Goal: Transaction & Acquisition: Purchase product/service

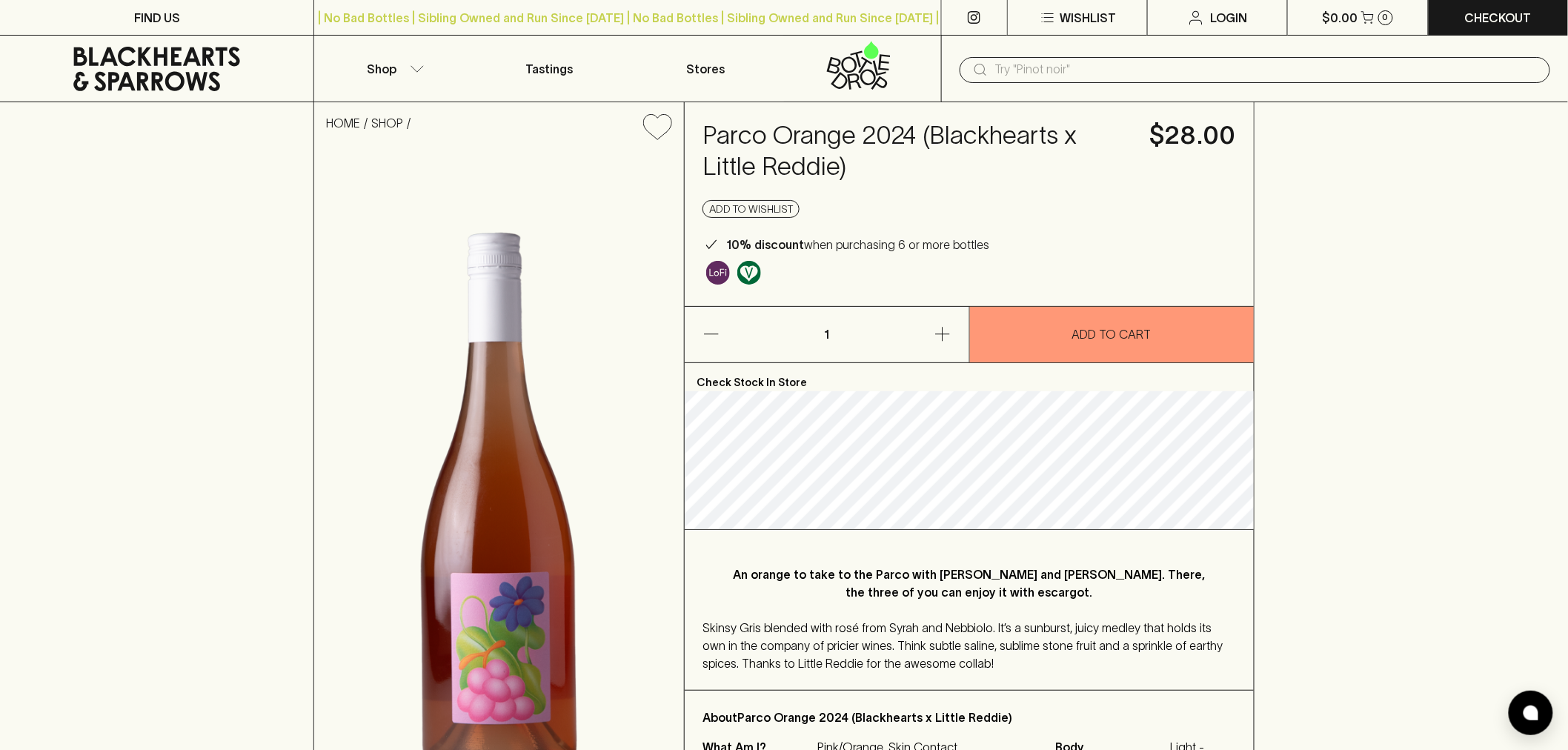
click at [168, 64] on icon at bounding box center [157, 69] width 292 height 45
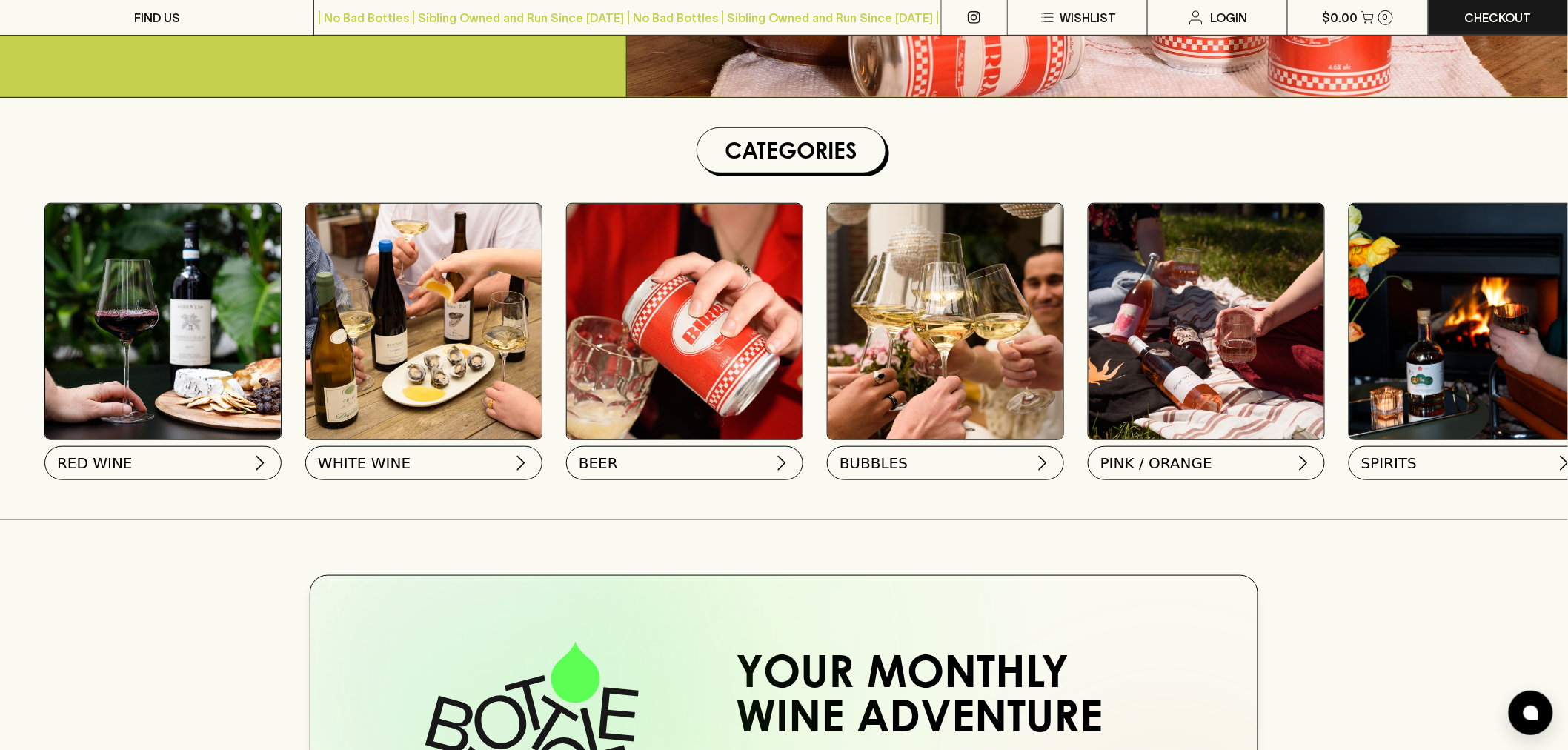
scroll to position [411, 0]
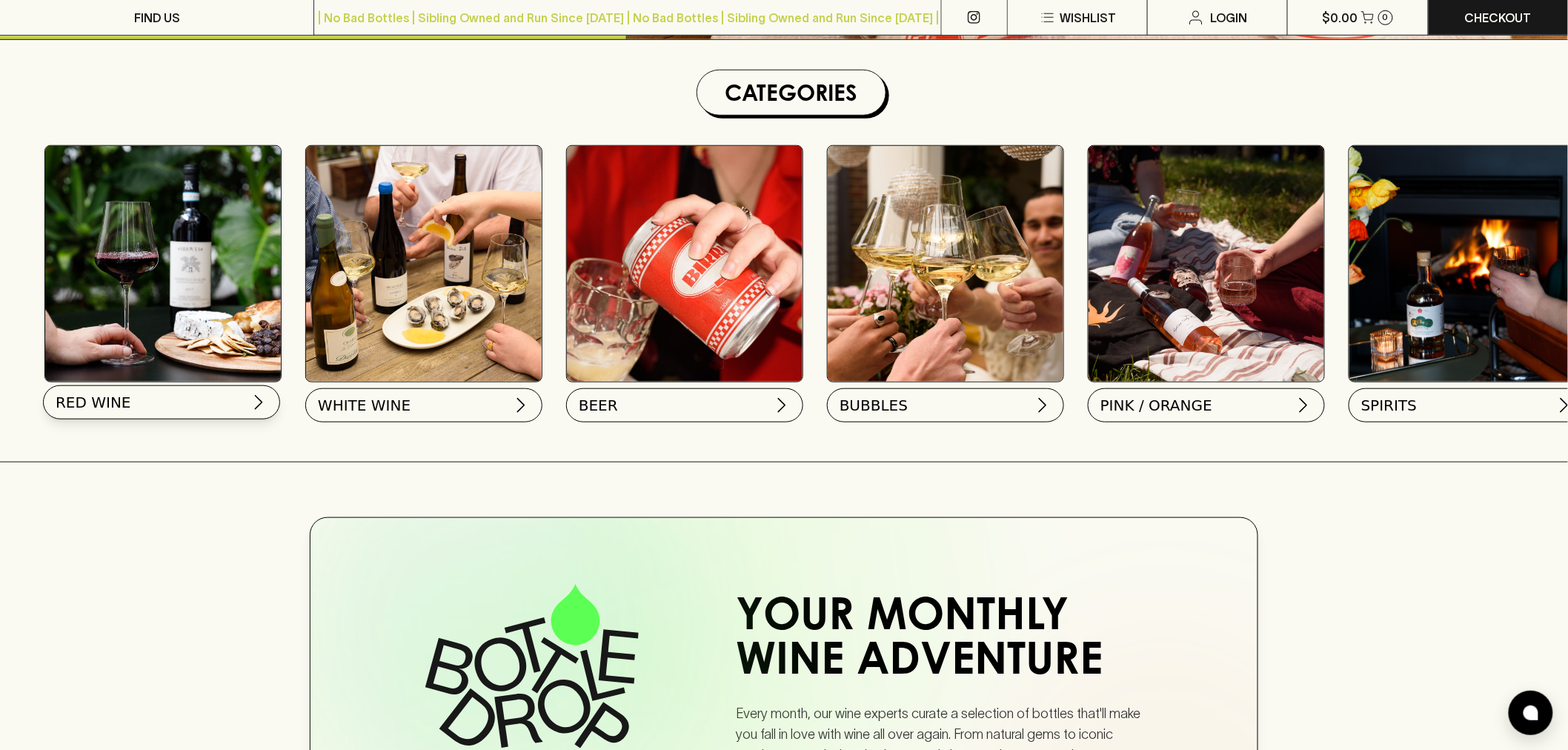
click at [193, 413] on button "RED WINE" at bounding box center [162, 402] width 237 height 34
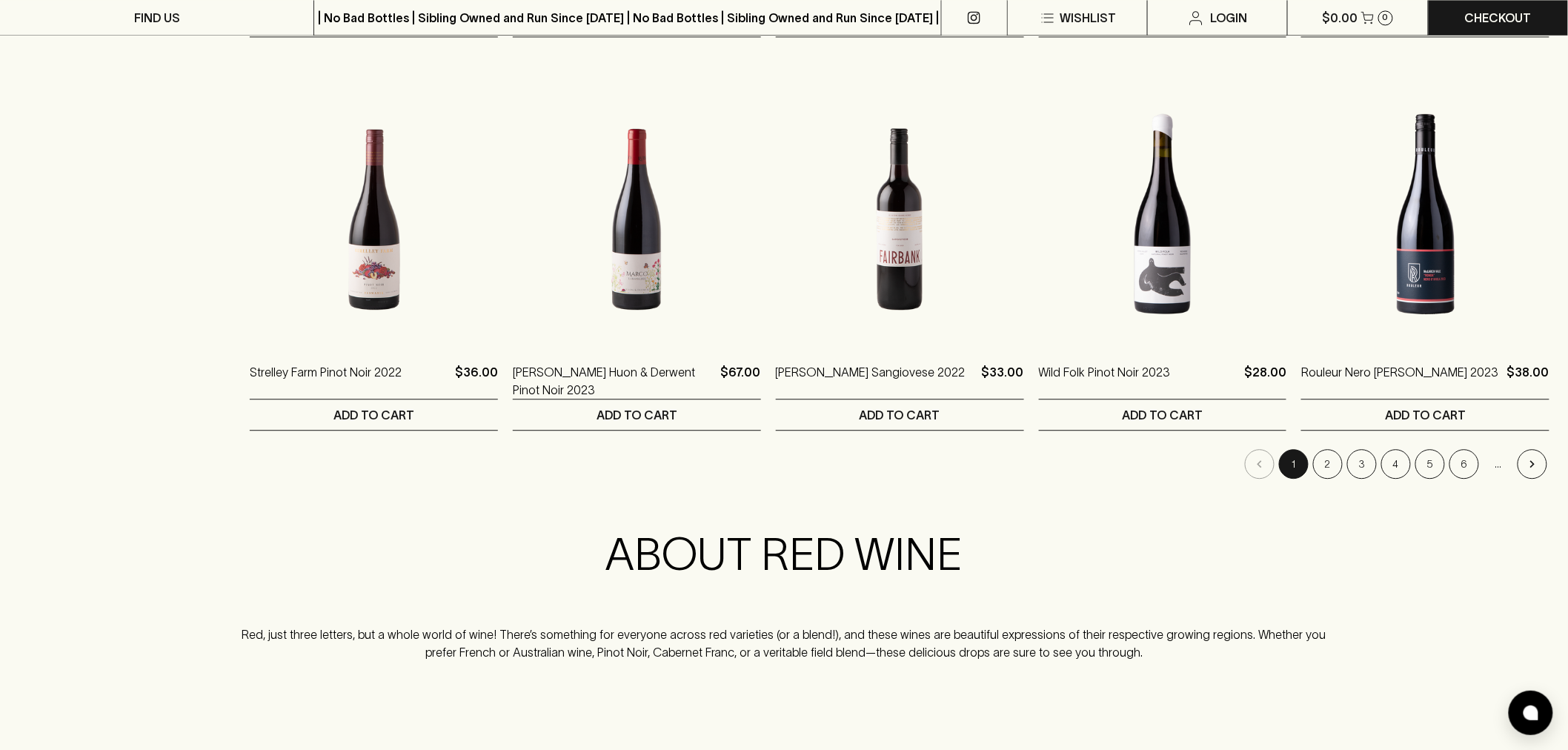
scroll to position [1398, 0]
click at [1322, 464] on button "2" at bounding box center [1328, 462] width 30 height 30
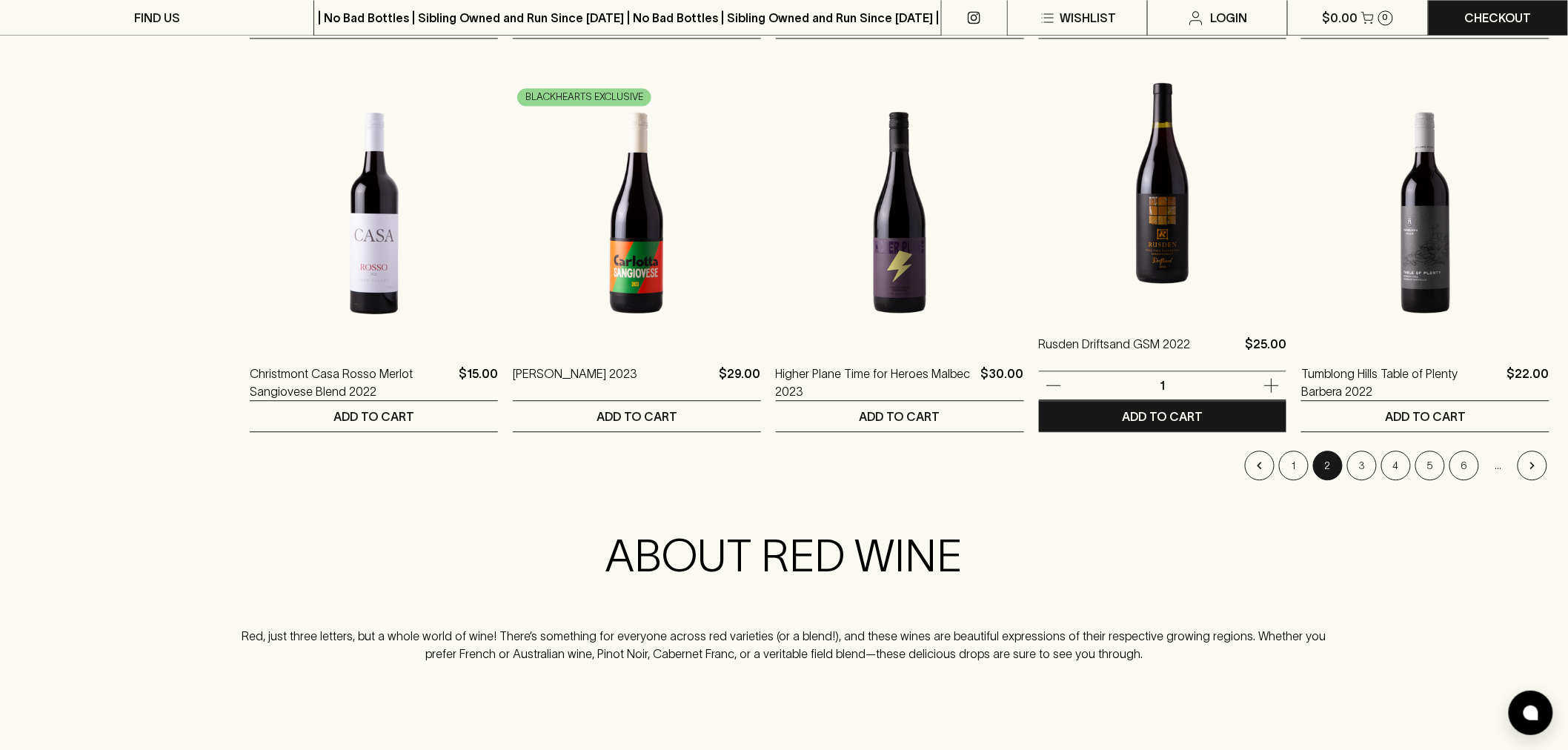
scroll to position [1481, 0]
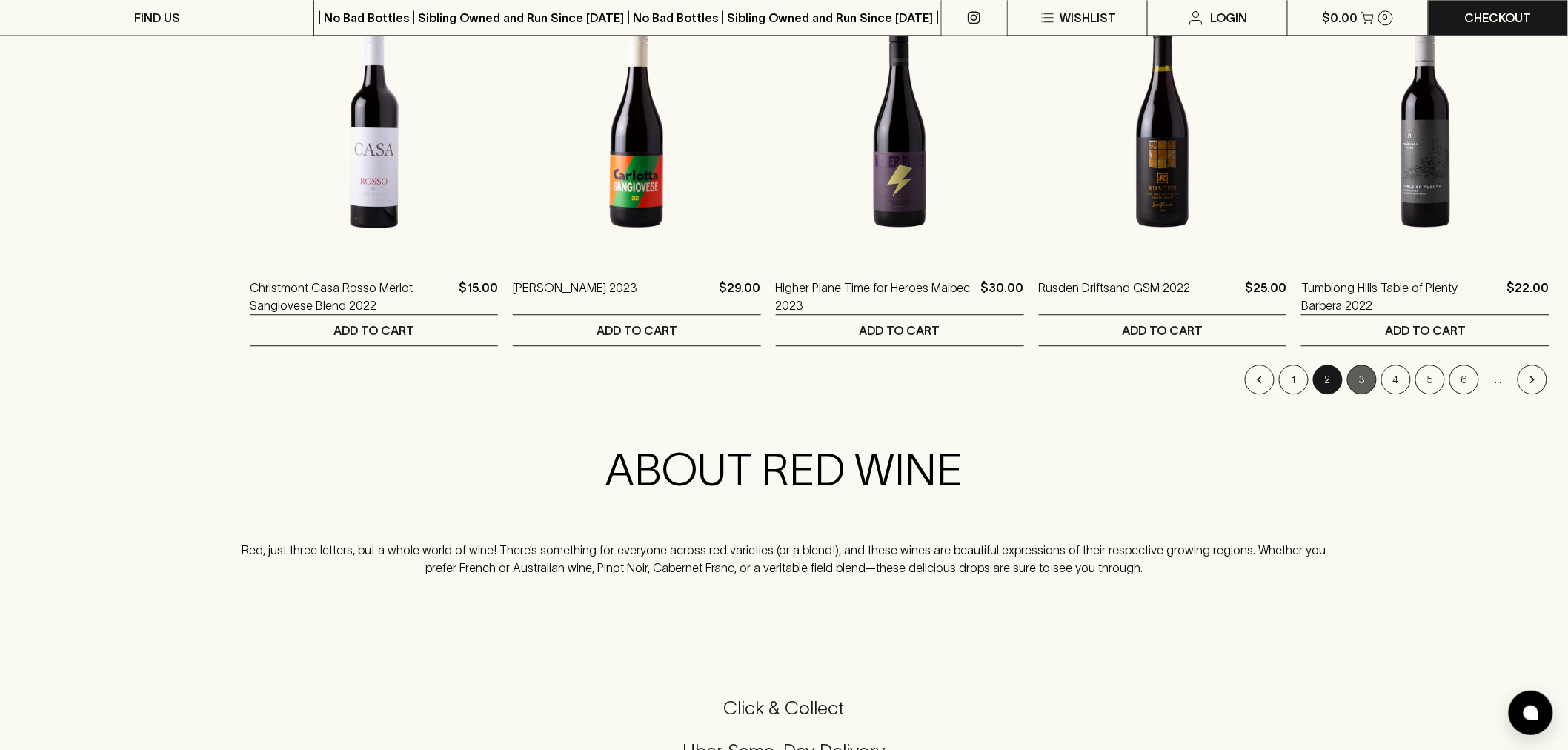
click at [1361, 383] on button "3" at bounding box center [1362, 379] width 30 height 30
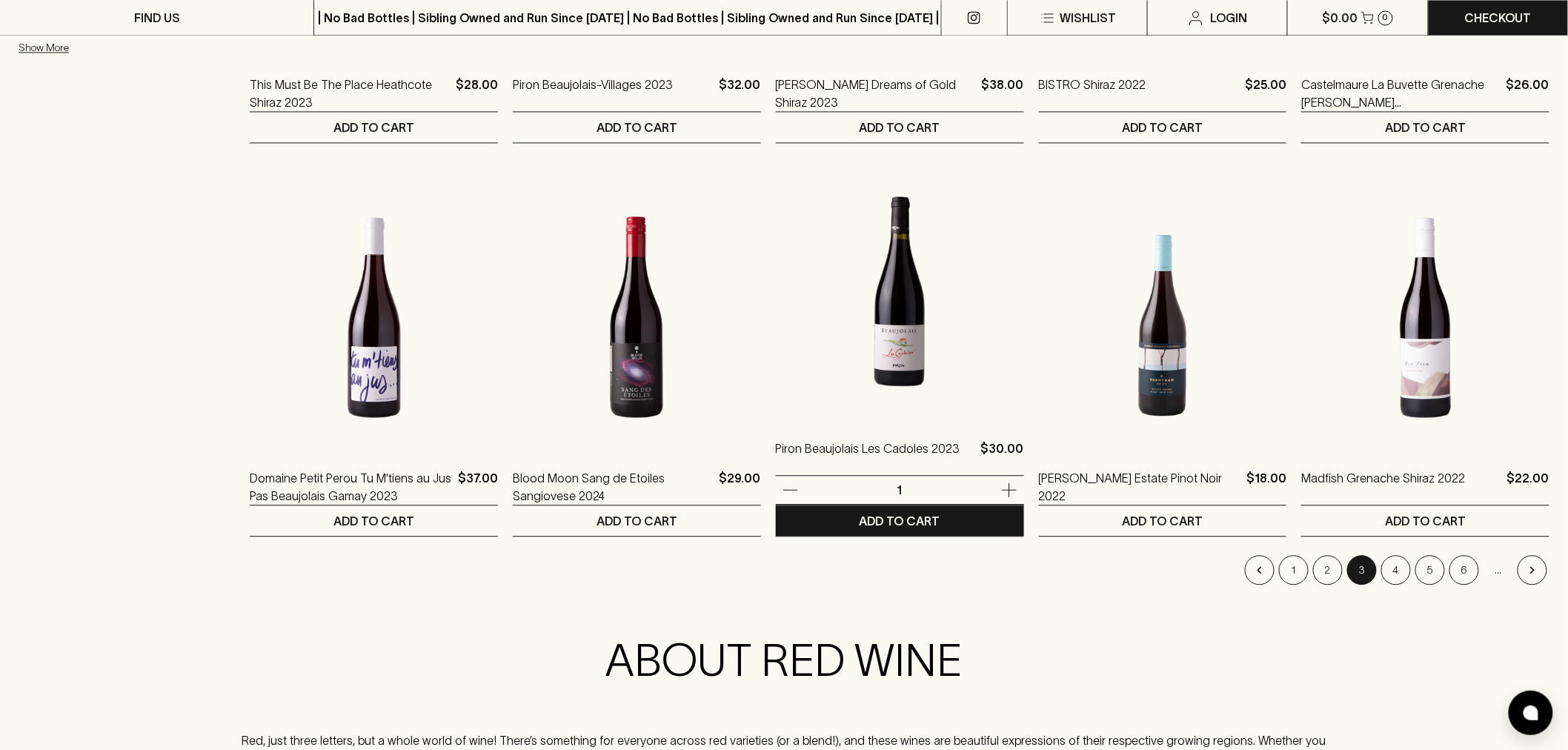
scroll to position [1398, 0]
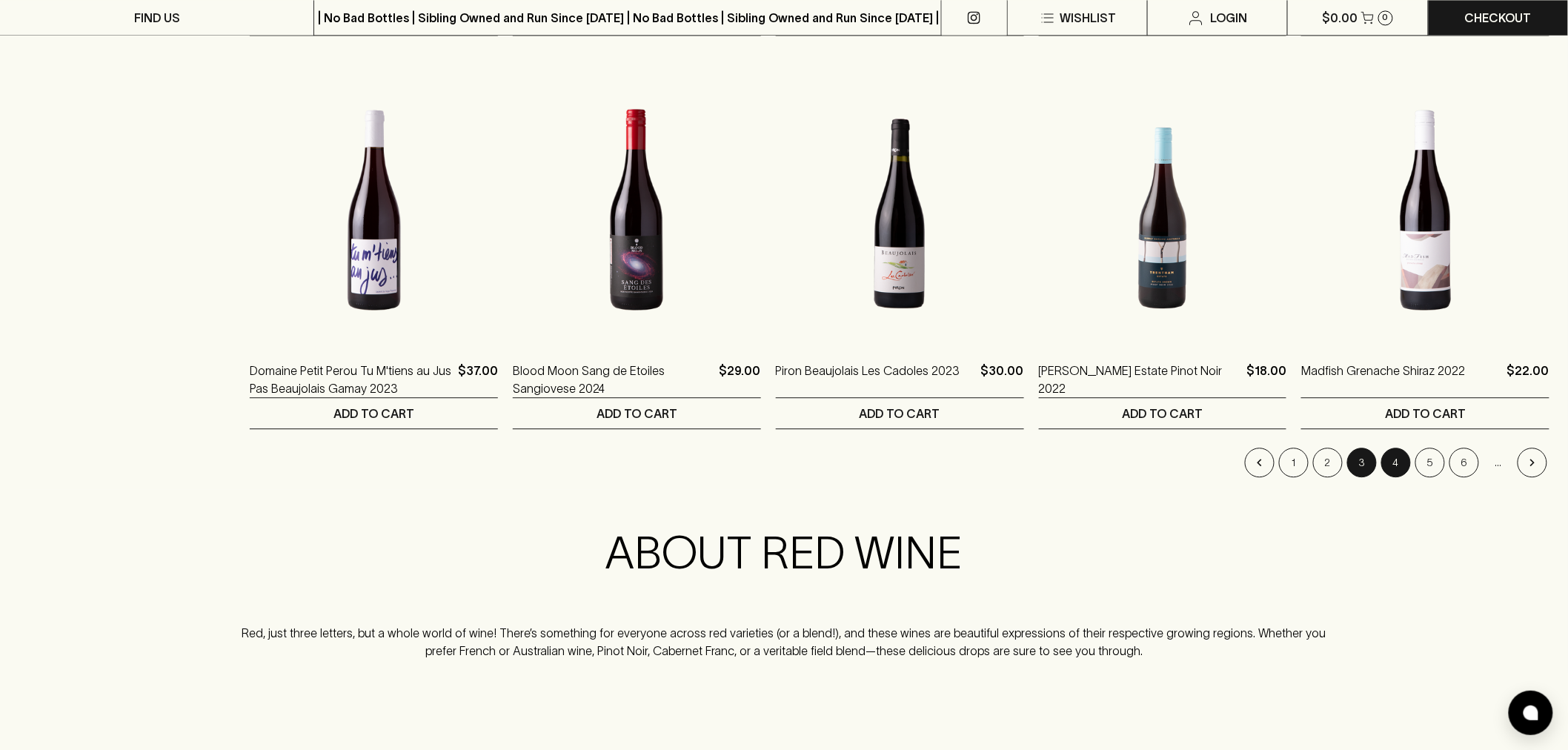
click at [1396, 460] on button "4" at bounding box center [1396, 462] width 30 height 30
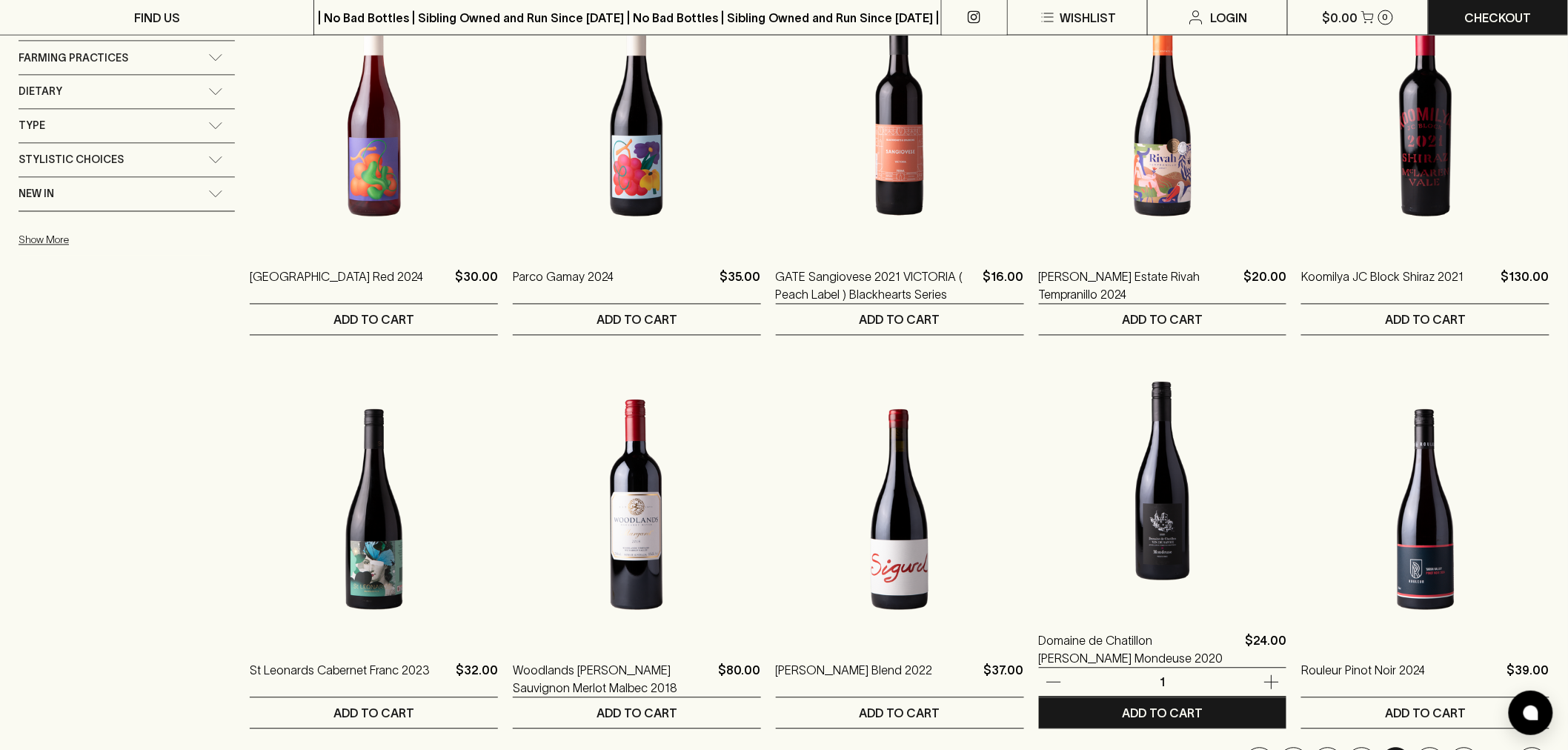
scroll to position [1069, 0]
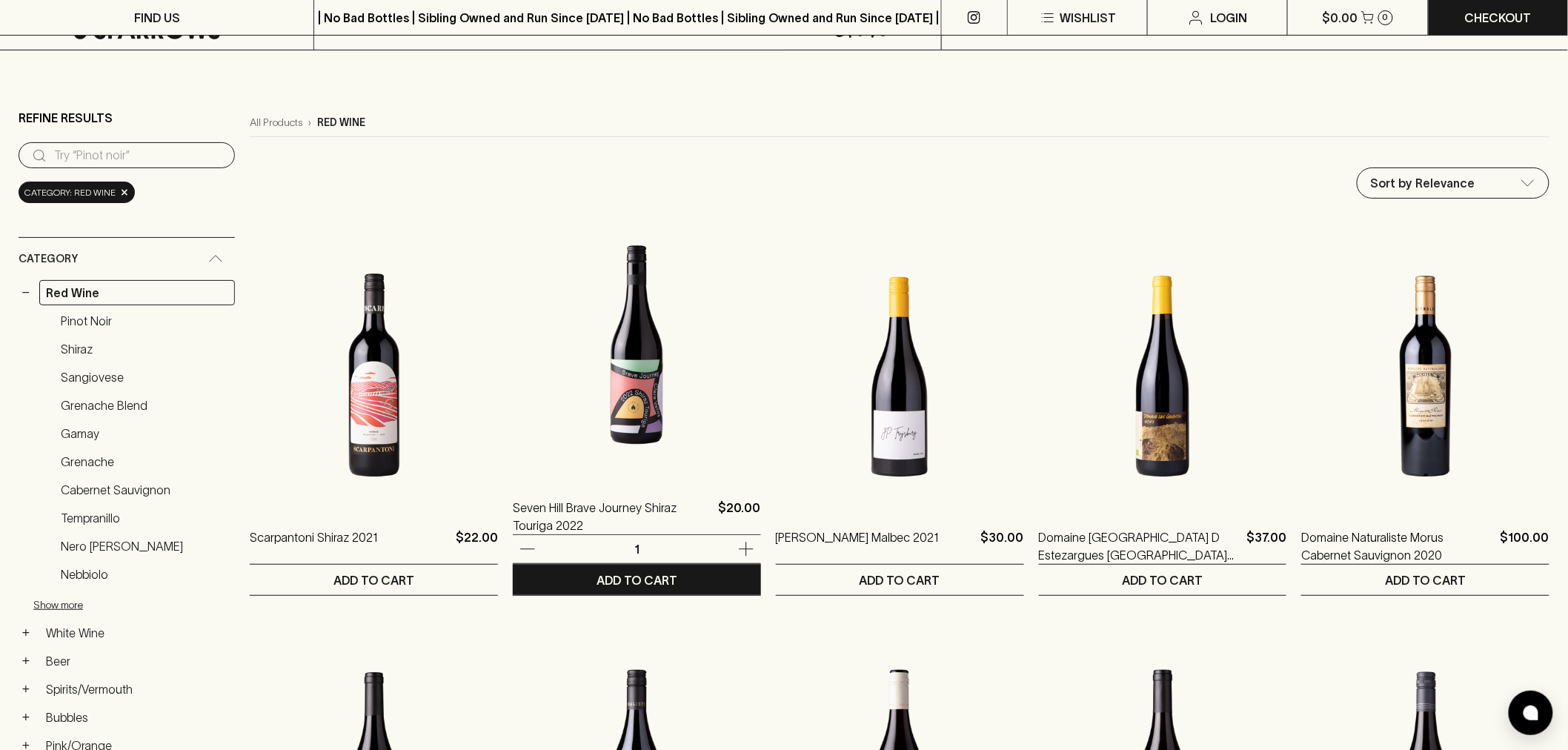
scroll to position [0, 0]
